Goal: Information Seeking & Learning: Learn about a topic

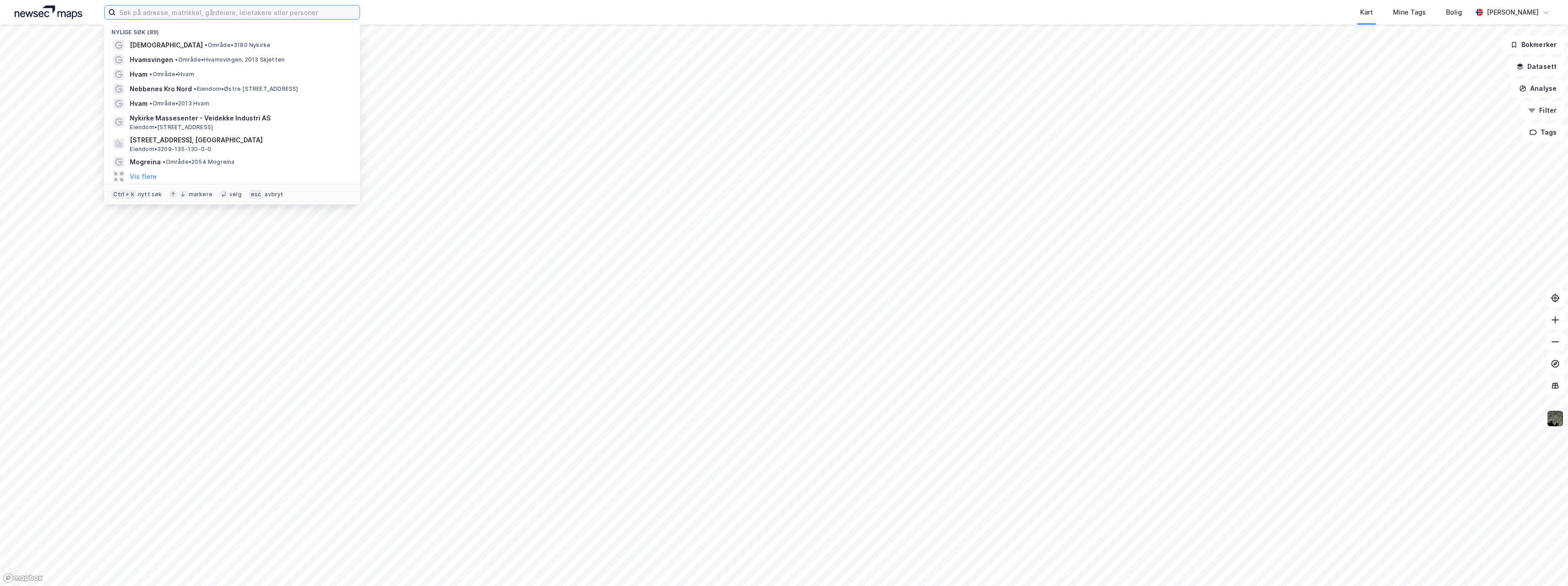
click at [132, 15] on input at bounding box center [238, 12] width 244 height 14
click at [152, 61] on span "Hvamsvingen" at bounding box center [152, 60] width 44 height 11
